Goal: Communication & Community: Connect with others

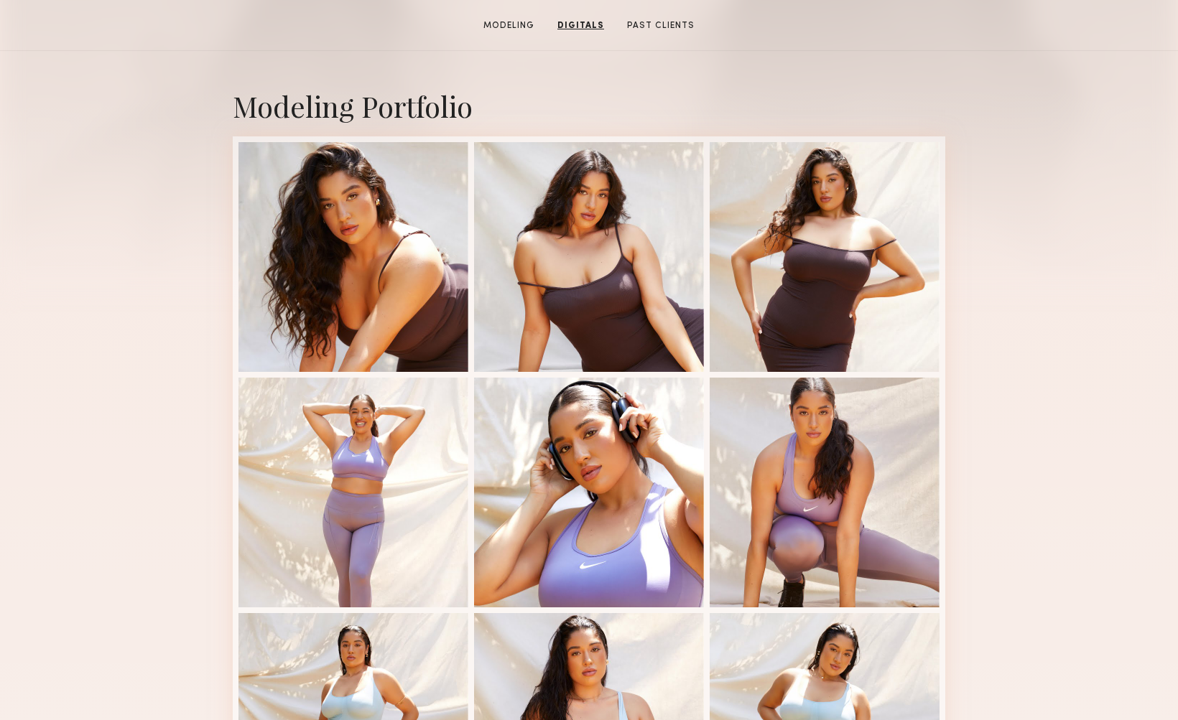
scroll to position [266, 0]
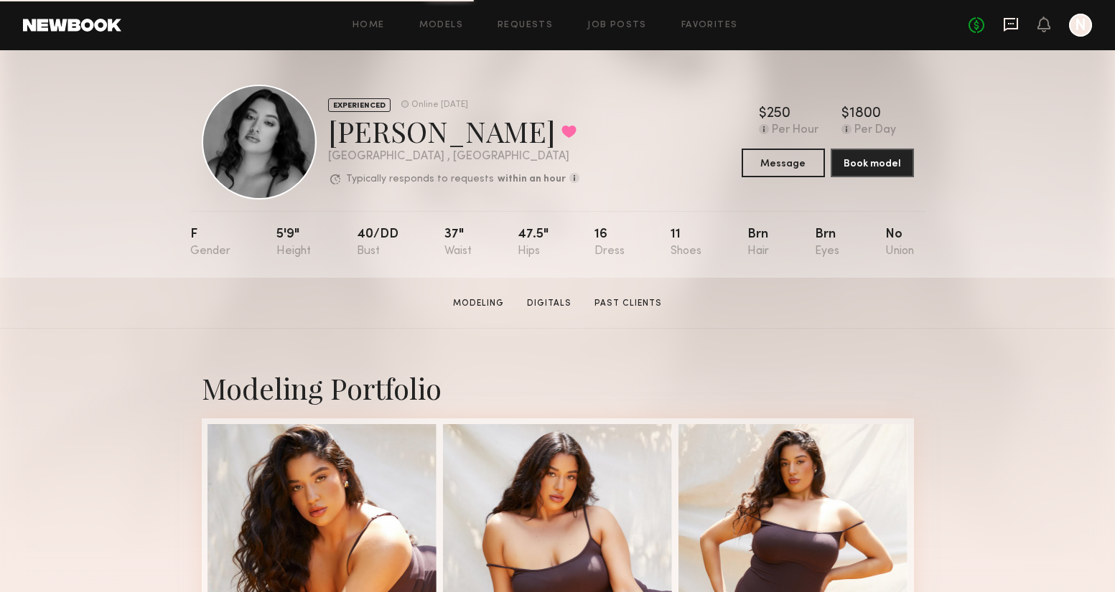
click at [1016, 21] on icon at bounding box center [1011, 25] width 14 height 14
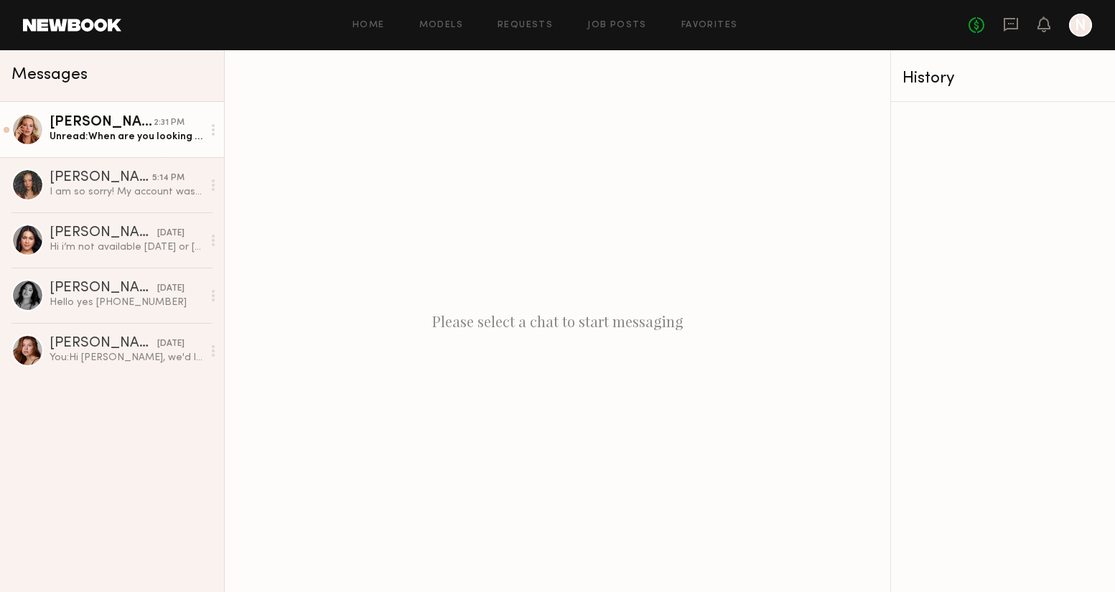
click at [143, 126] on div "Alyssa A." at bounding box center [102, 123] width 104 height 14
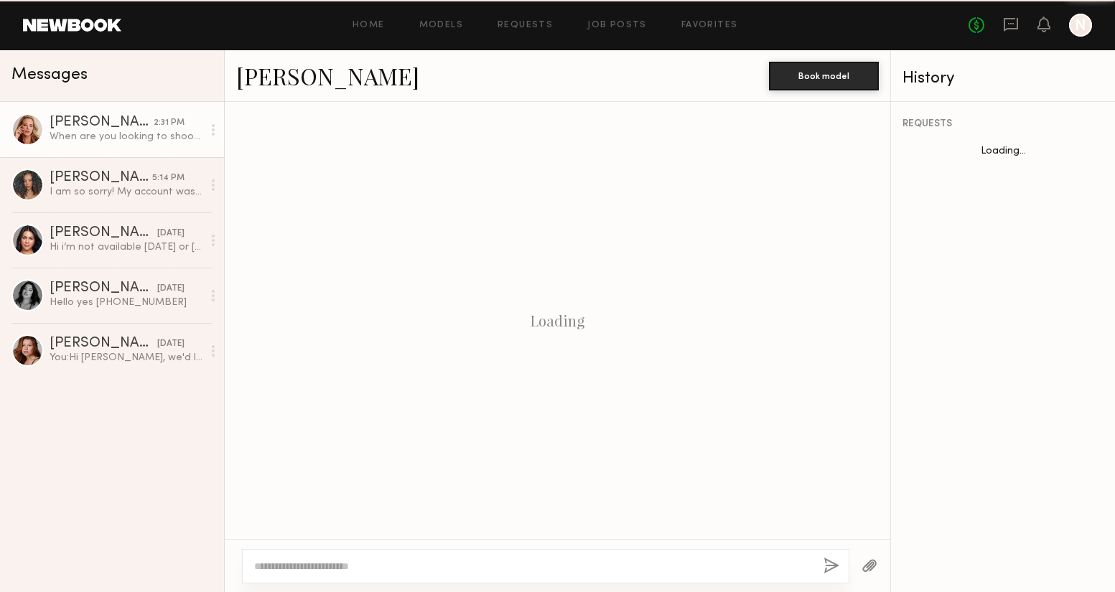
scroll to position [610, 0]
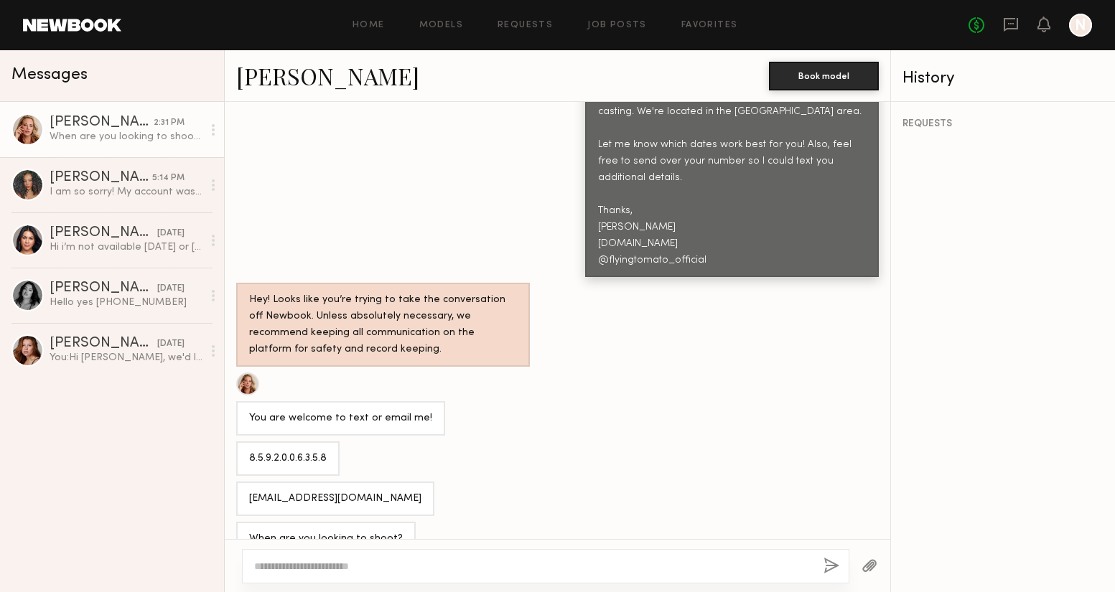
click at [247, 88] on link "Alyssa A." at bounding box center [327, 75] width 183 height 31
